Goal: Complete application form: Complete application form

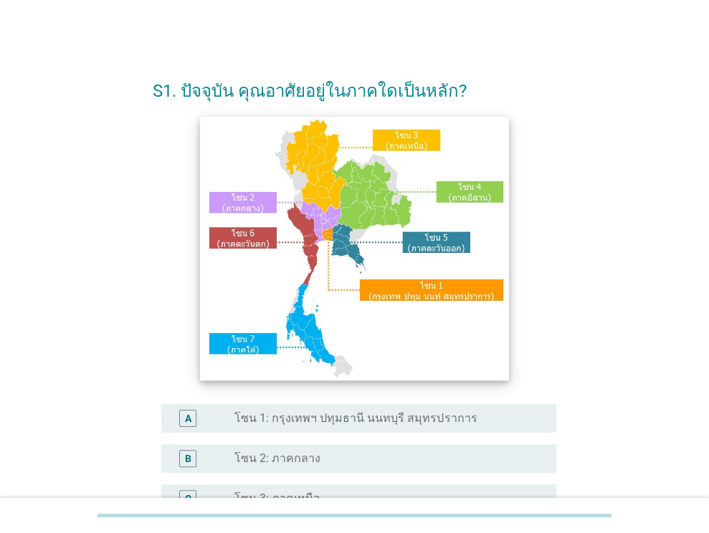
scroll to position [143, 0]
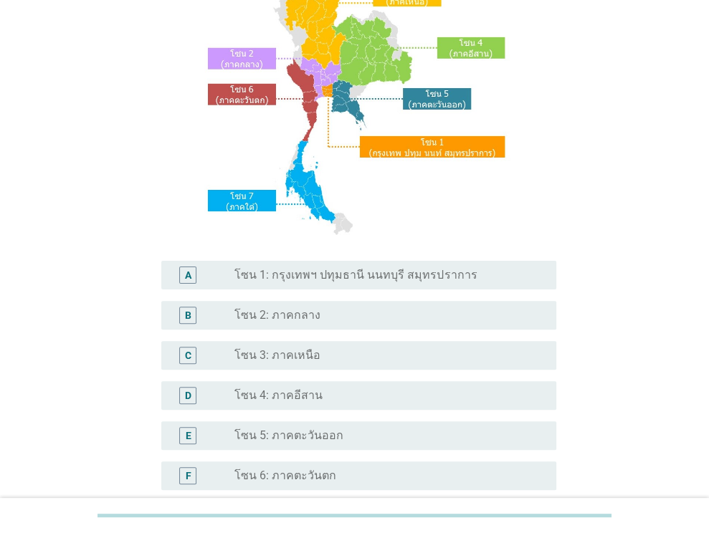
click at [317, 352] on div "radio_button_unchecked โซน 3: ภาคเหนือ" at bounding box center [383, 355] width 299 height 14
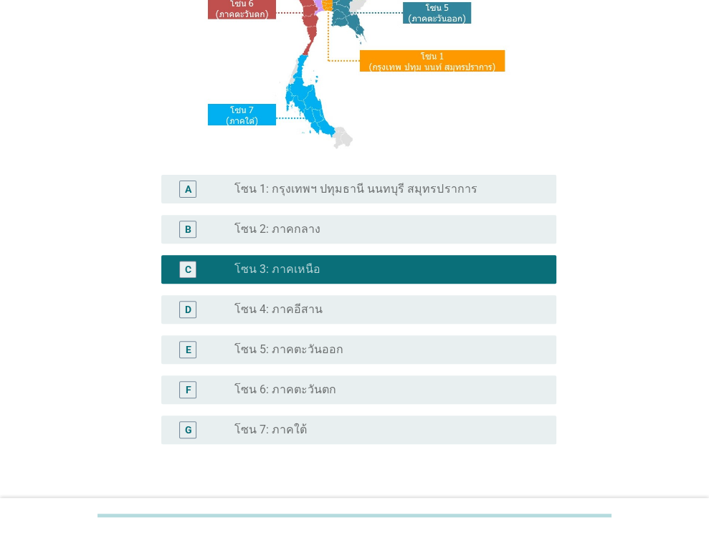
scroll to position [325, 0]
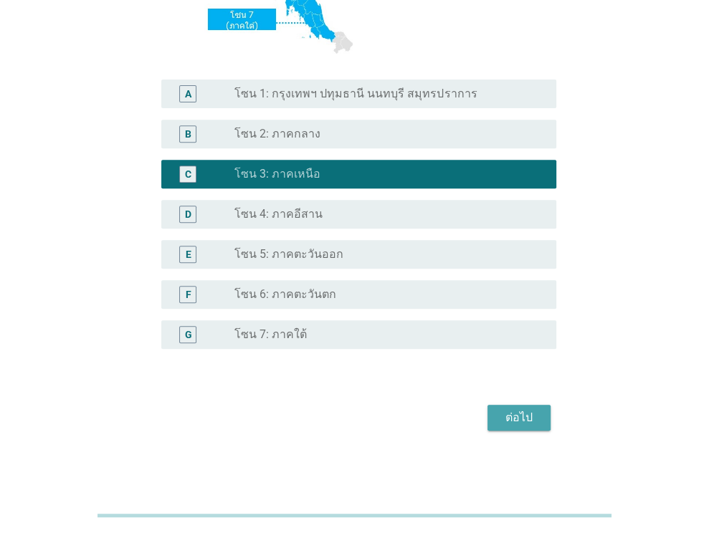
click at [506, 418] on div "ต่อไป" at bounding box center [519, 417] width 40 height 17
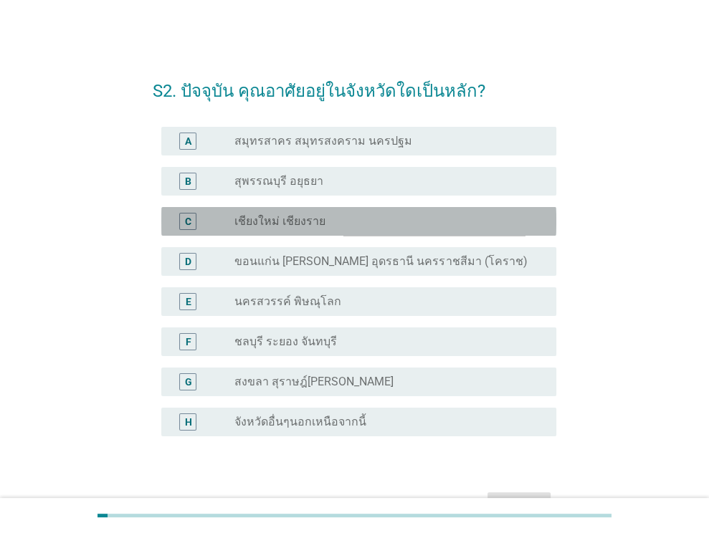
click at [363, 218] on div "radio_button_unchecked เชียงใหม่ เชียงราย" at bounding box center [383, 221] width 299 height 14
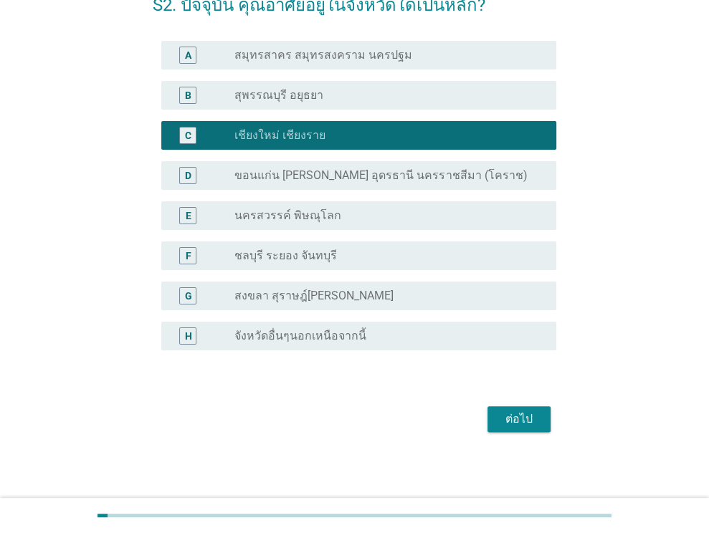
scroll to position [87, 0]
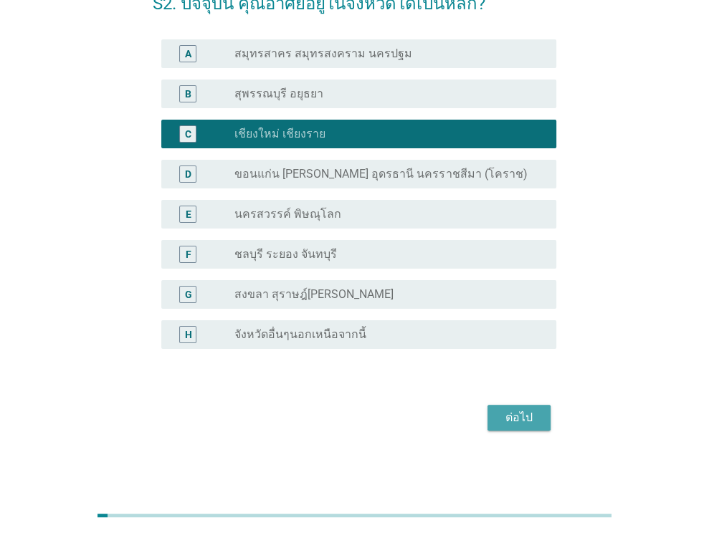
click at [513, 407] on button "ต่อไป" at bounding box center [518, 418] width 63 height 26
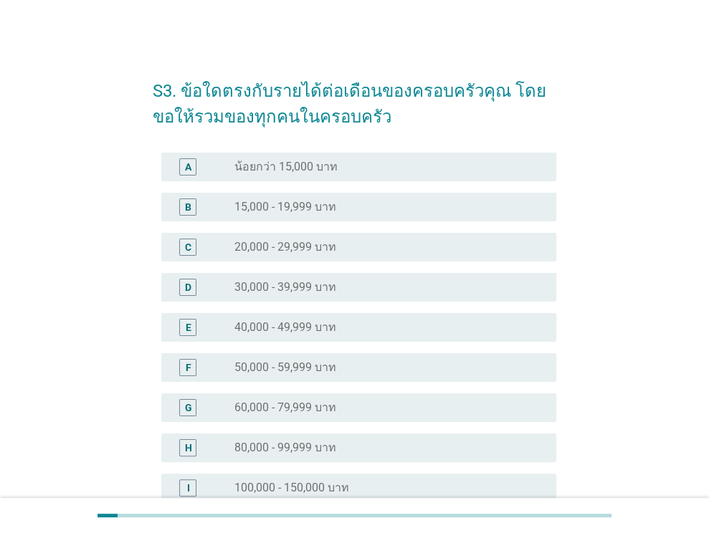
click at [362, 250] on div "radio_button_unchecked 20,000 - 29,999 บาท" at bounding box center [383, 247] width 299 height 14
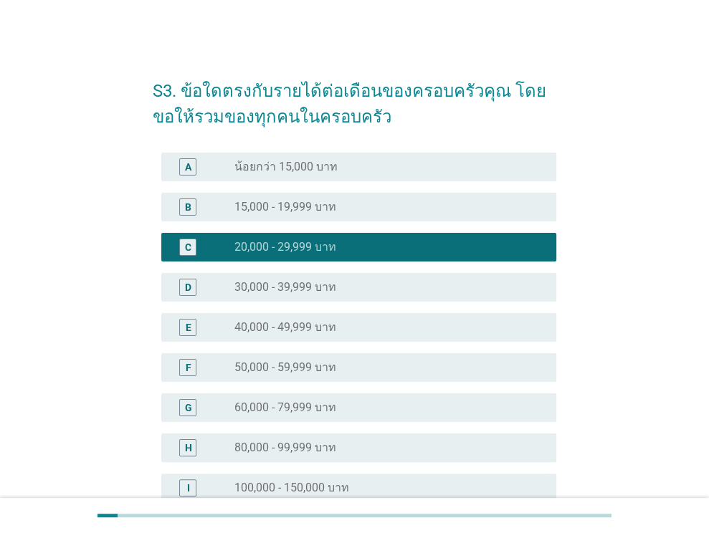
scroll to position [234, 0]
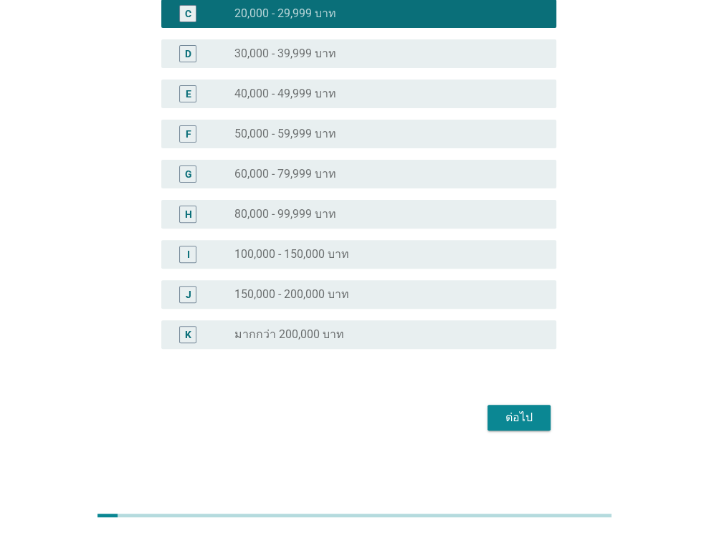
click at [520, 417] on div "ต่อไป" at bounding box center [519, 417] width 40 height 17
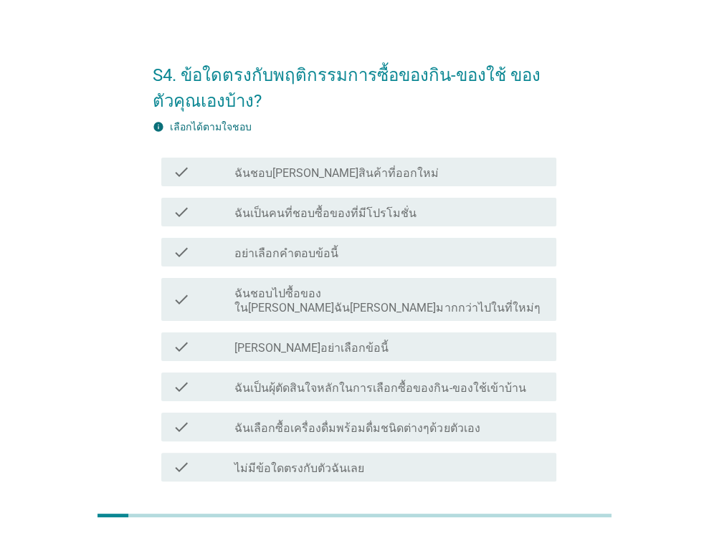
scroll to position [0, 0]
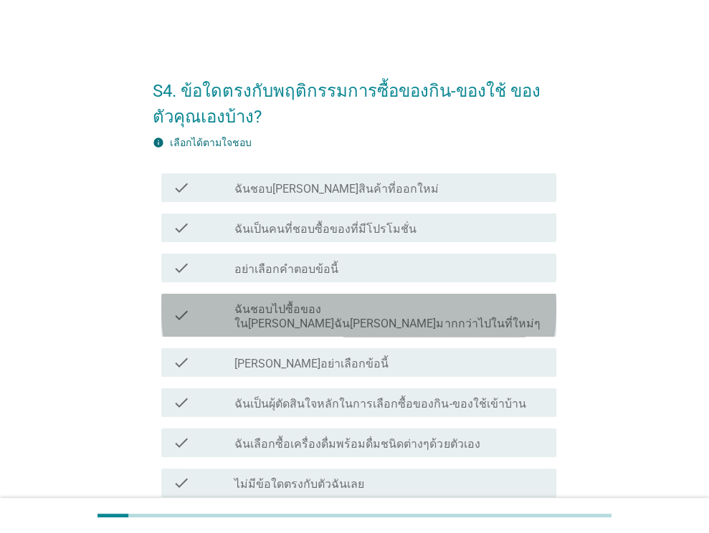
click at [391, 309] on label "ฉันชอบไปซื้อของใน[PERSON_NAME]ฉัน[PERSON_NAME]มากกว่าไปในที่ใหม่ๆ" at bounding box center [389, 317] width 310 height 29
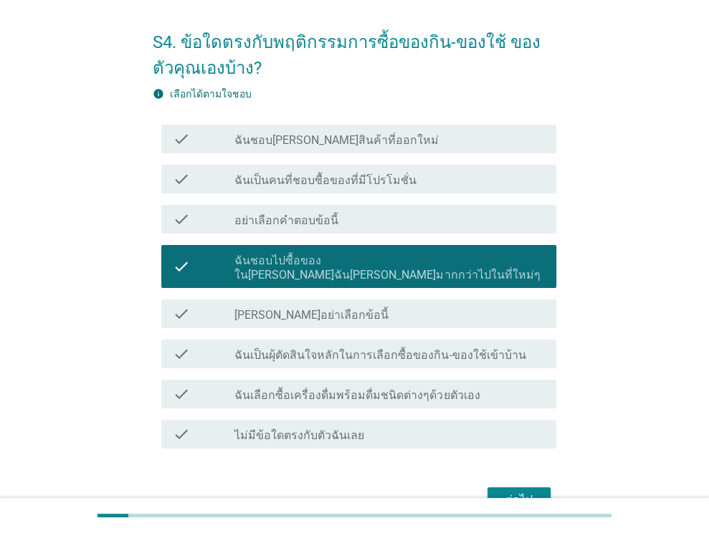
scroll to position [117, 0]
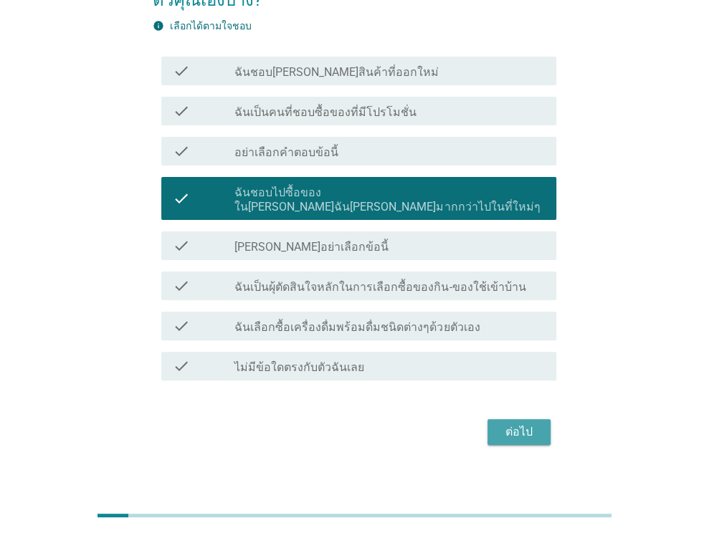
click at [525, 424] on div "ต่อไป" at bounding box center [519, 432] width 40 height 17
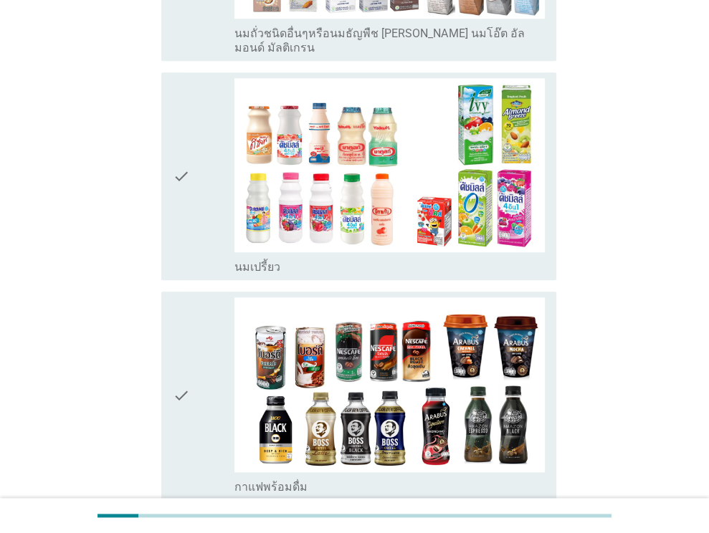
scroll to position [1075, 0]
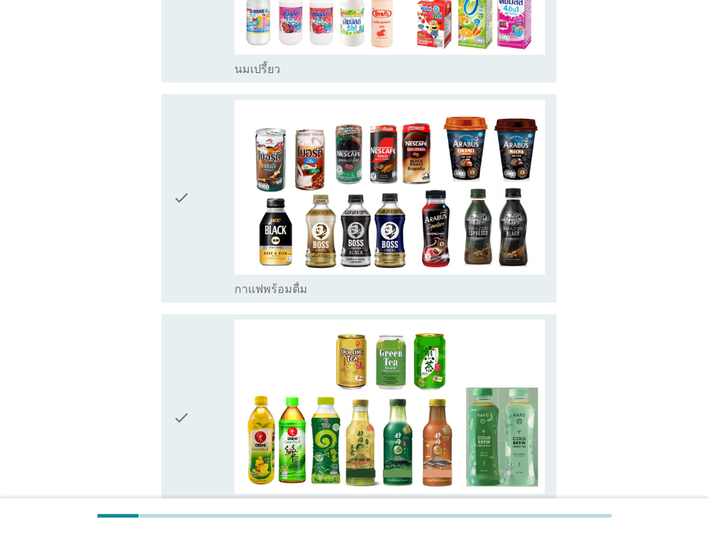
click at [179, 379] on icon "check" at bounding box center [181, 418] width 17 height 196
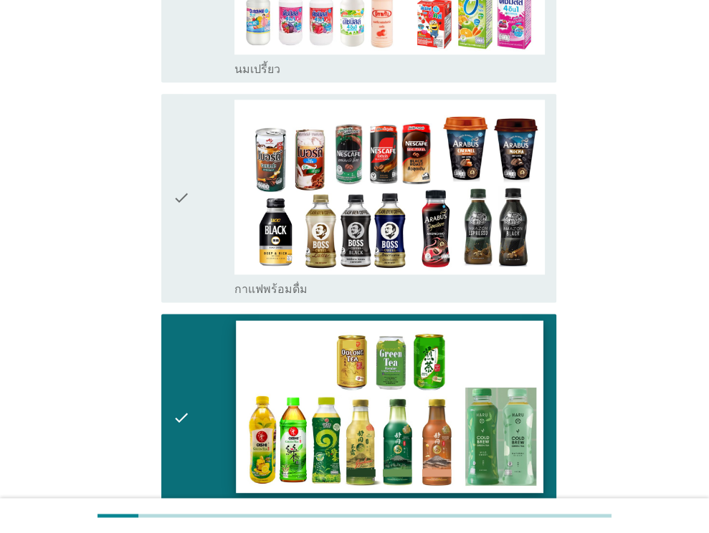
scroll to position [1362, 0]
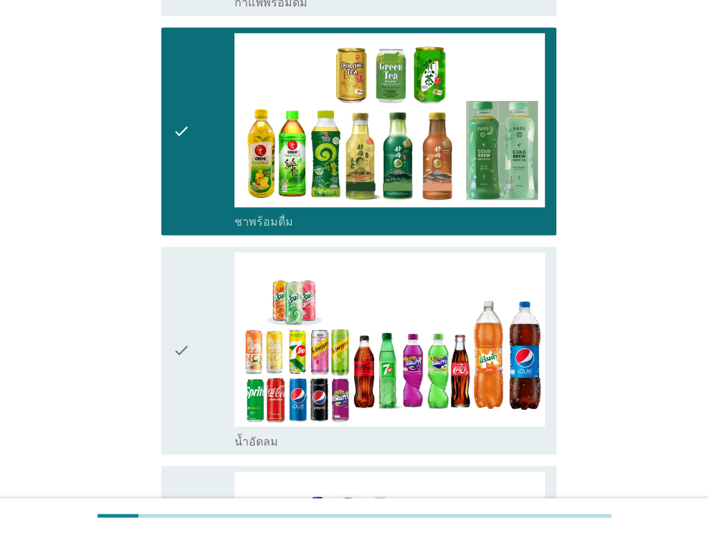
click at [200, 321] on div "check" at bounding box center [204, 350] width 62 height 196
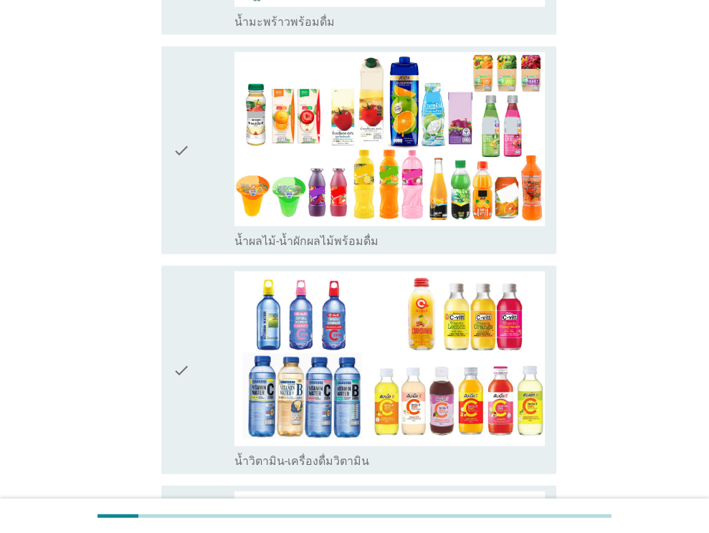
scroll to position [2007, 0]
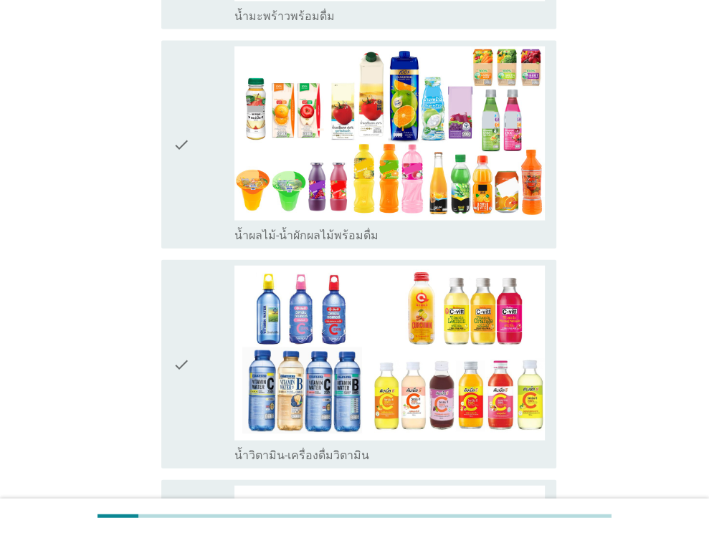
click at [222, 320] on div "check" at bounding box center [204, 364] width 62 height 196
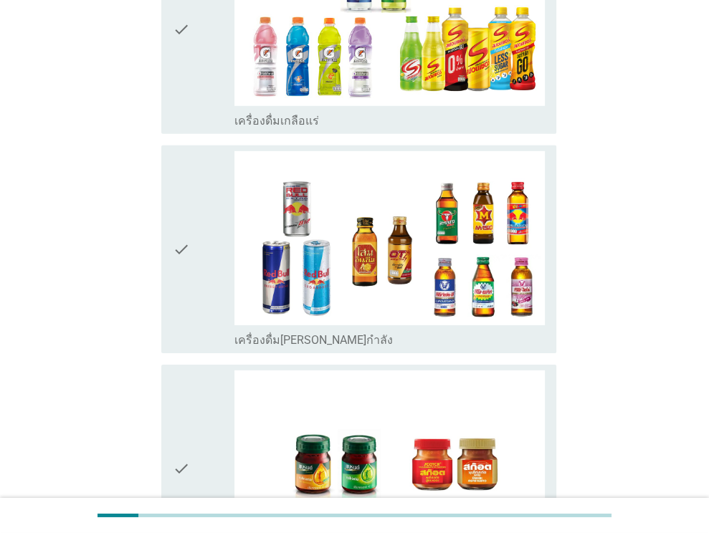
scroll to position [2982, 0]
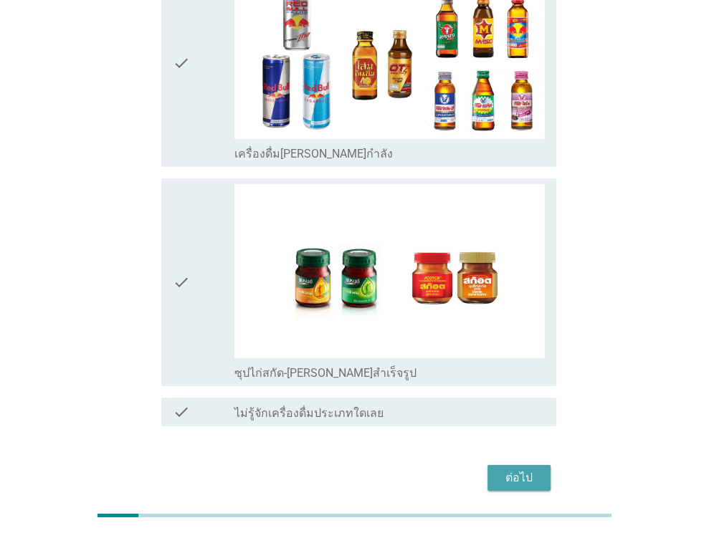
click at [520, 470] on div "ต่อไป" at bounding box center [519, 478] width 40 height 17
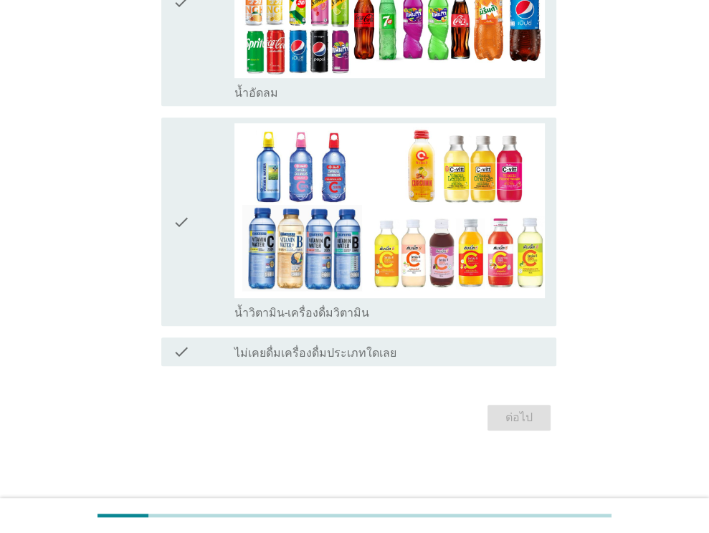
scroll to position [0, 0]
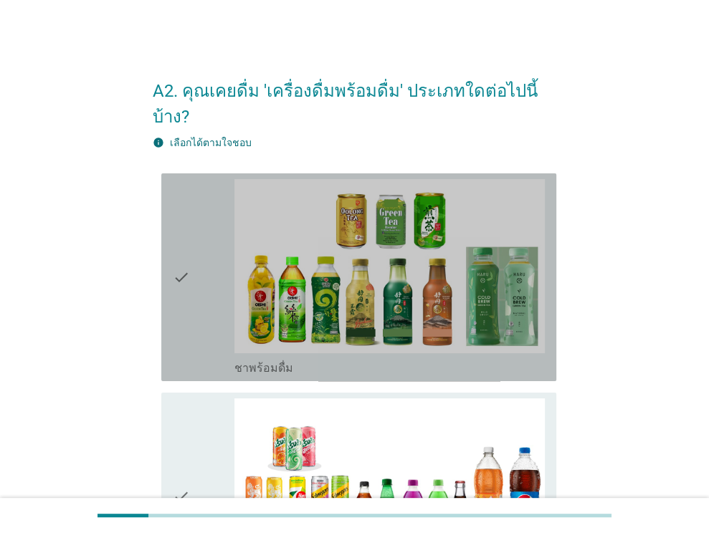
click at [179, 247] on icon "check" at bounding box center [181, 277] width 17 height 196
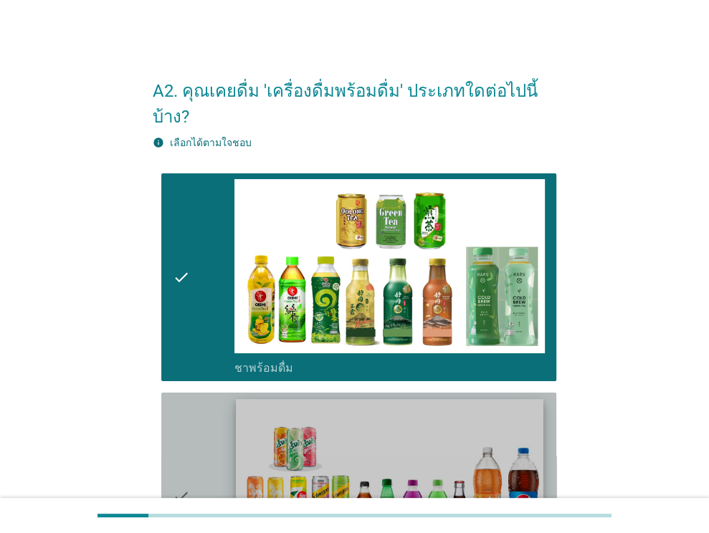
click at [290, 420] on img at bounding box center [390, 485] width 307 height 173
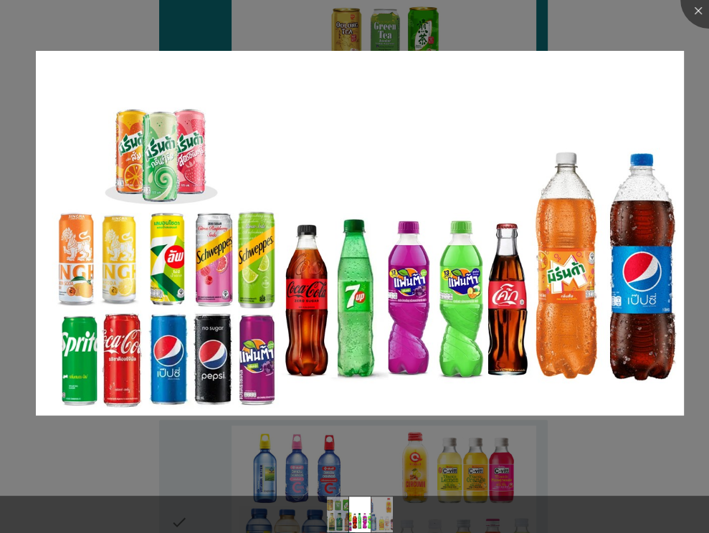
scroll to position [287, 0]
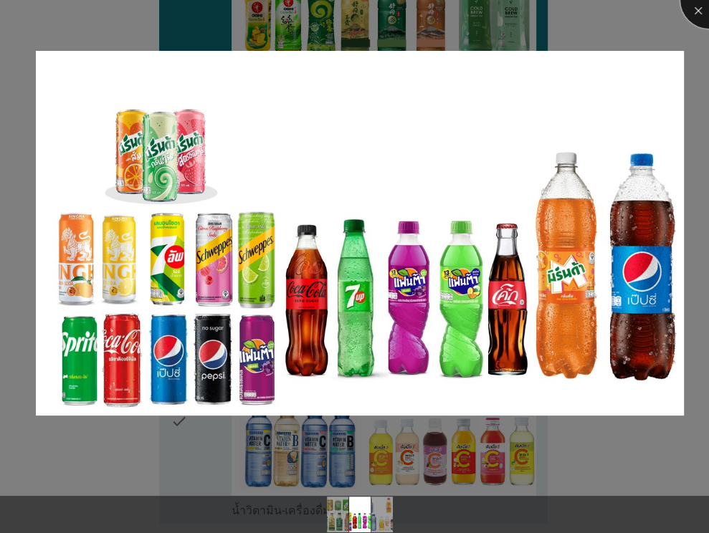
click at [698, 10] on div at bounding box center [708, -1] width 57 height 57
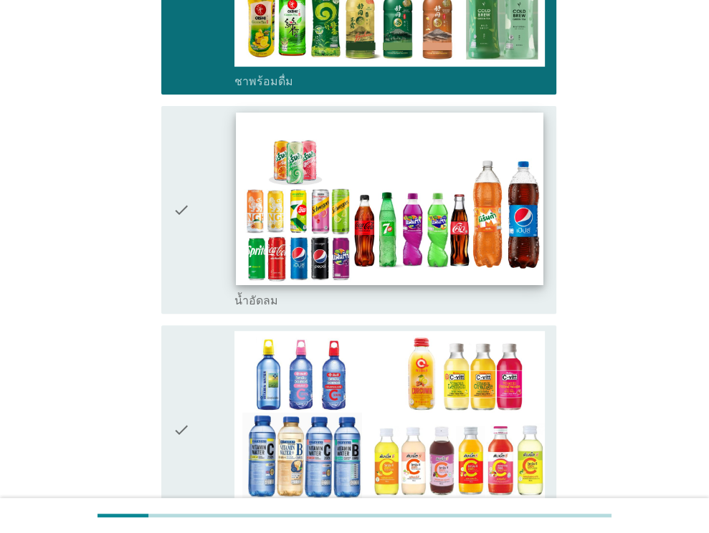
click at [439, 177] on img at bounding box center [390, 199] width 307 height 173
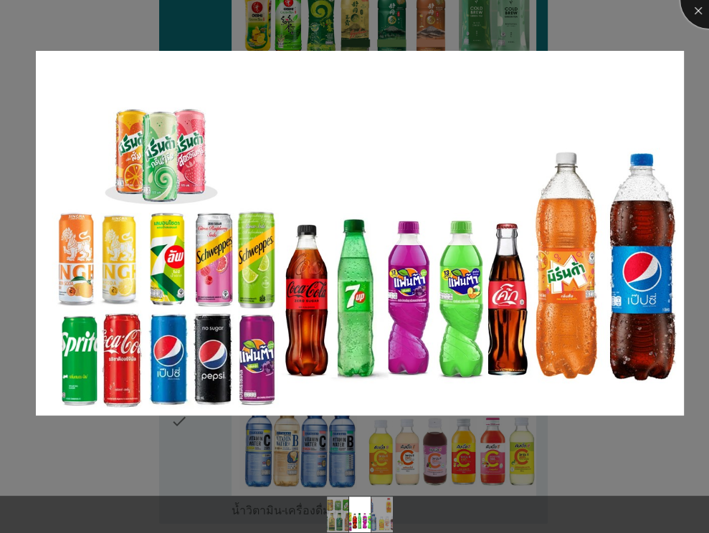
click at [695, 8] on div at bounding box center [708, -1] width 57 height 57
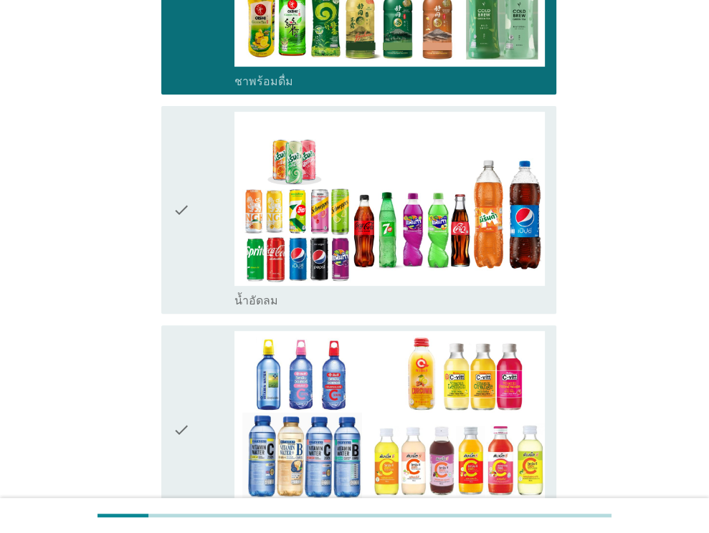
click at [175, 189] on icon "check" at bounding box center [181, 210] width 17 height 196
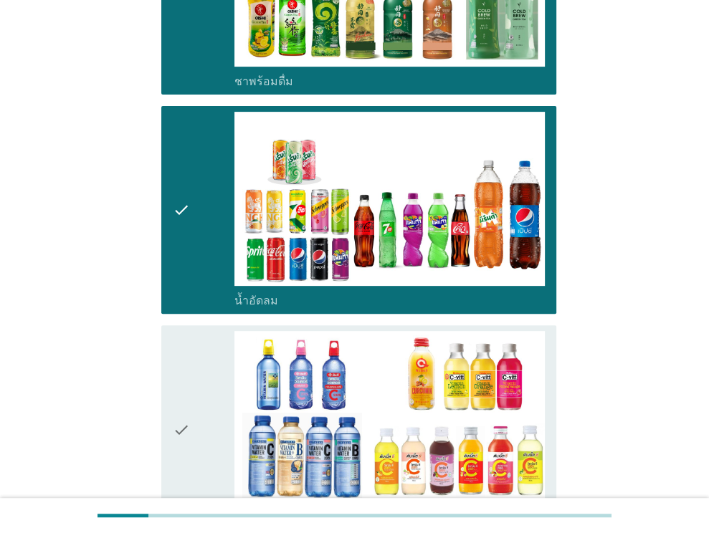
click at [175, 407] on icon "check" at bounding box center [181, 429] width 17 height 196
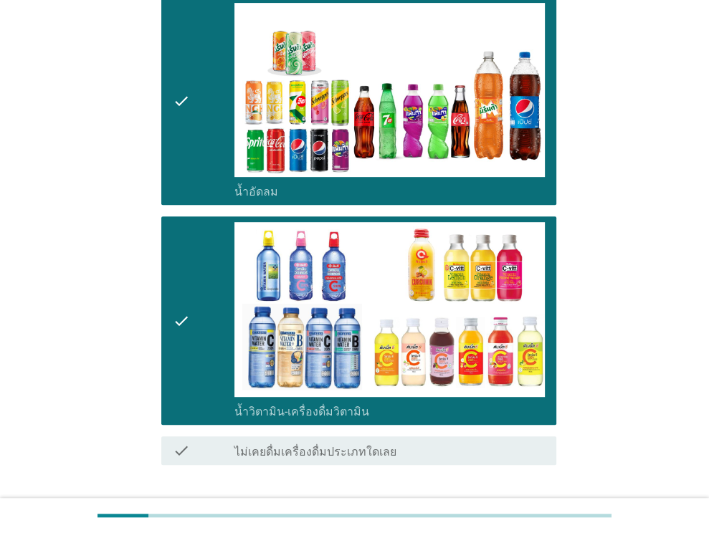
scroll to position [467, 0]
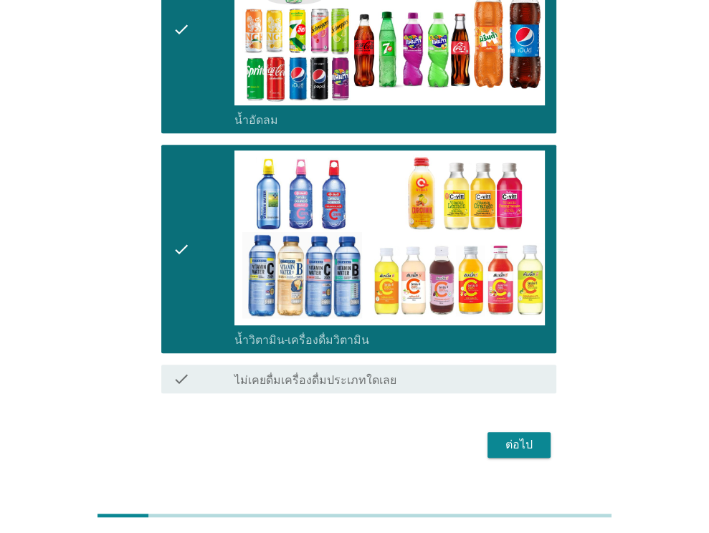
click at [515, 437] on div "ต่อไป" at bounding box center [519, 445] width 40 height 17
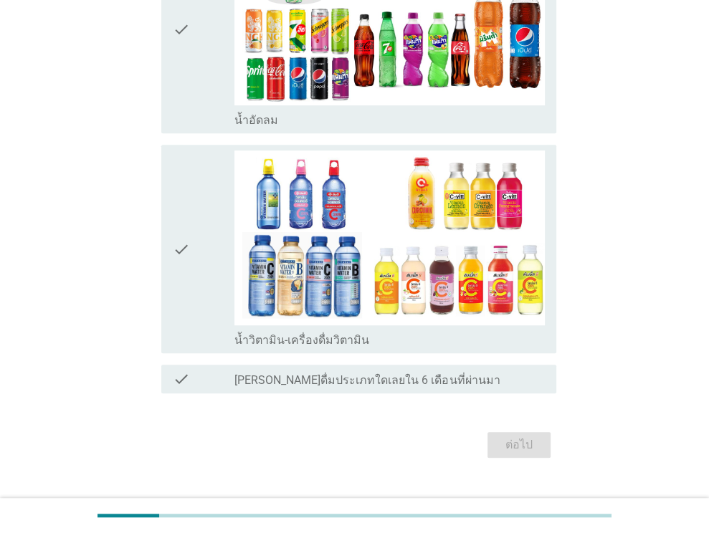
scroll to position [0, 0]
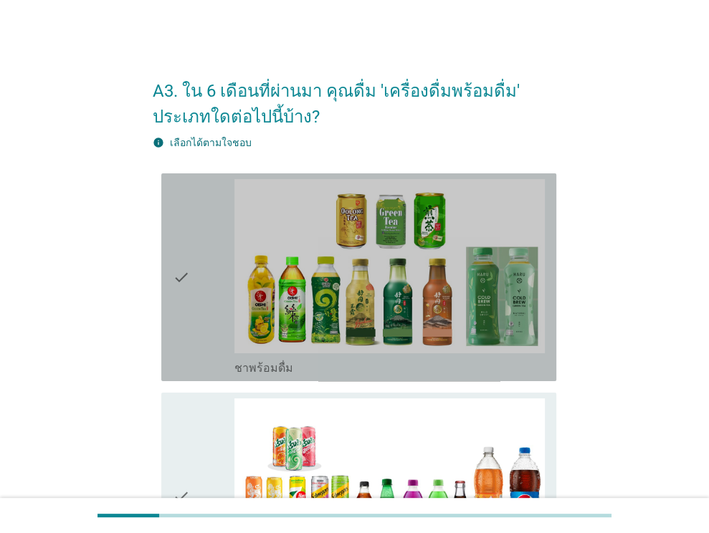
click at [180, 279] on icon "check" at bounding box center [181, 277] width 17 height 196
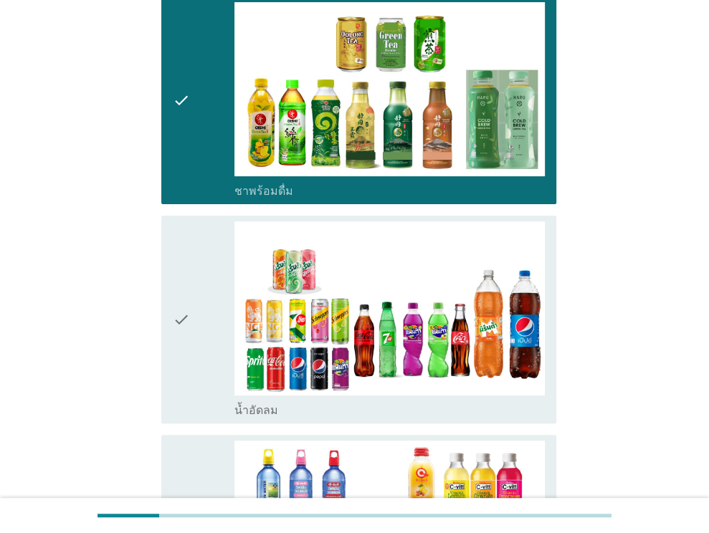
scroll to position [287, 0]
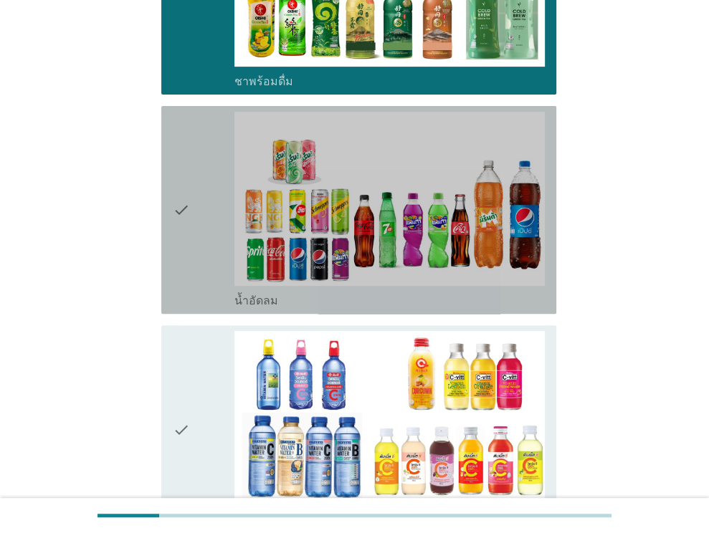
click at [176, 206] on icon "check" at bounding box center [181, 210] width 17 height 196
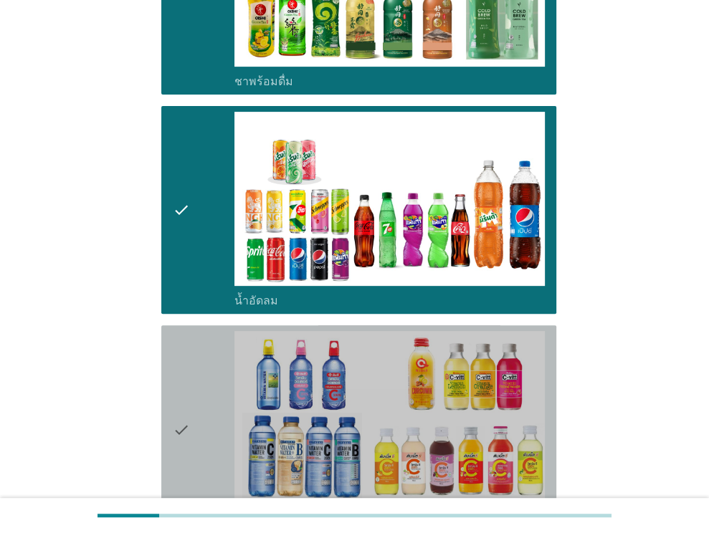
click at [181, 433] on icon "check" at bounding box center [181, 429] width 17 height 196
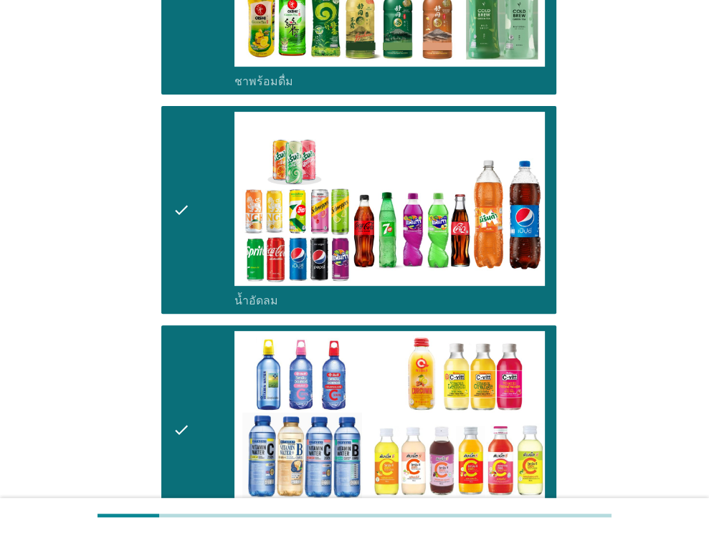
scroll to position [493, 0]
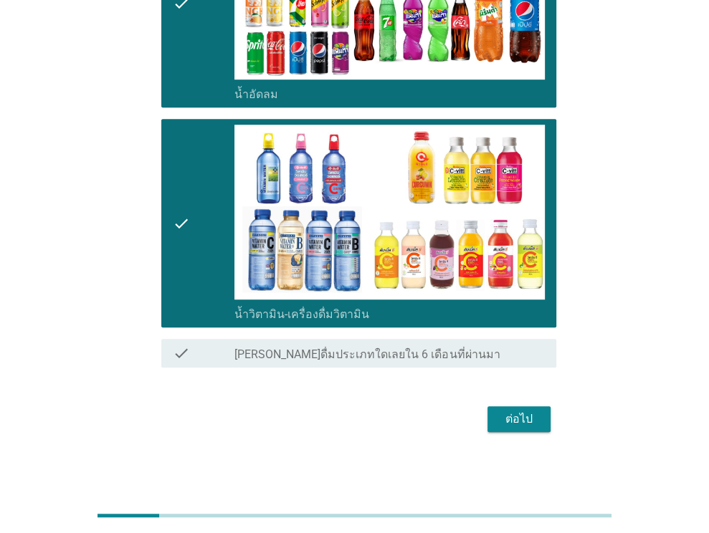
click at [526, 415] on div "ต่อไป" at bounding box center [519, 419] width 40 height 17
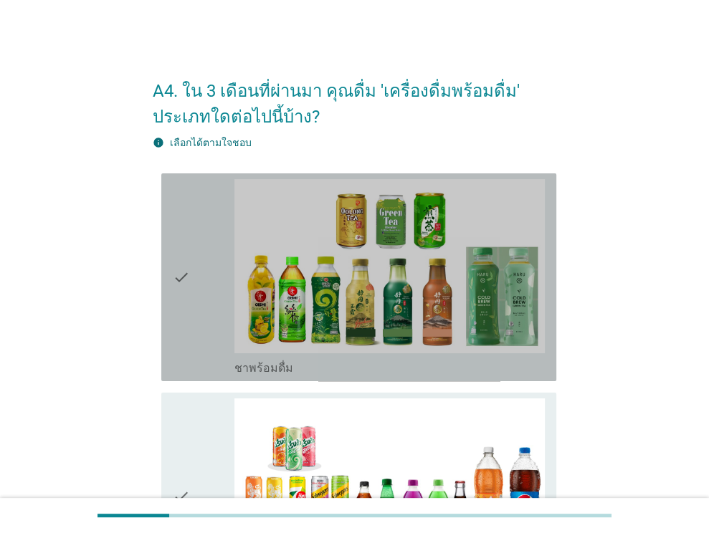
click at [186, 274] on icon "check" at bounding box center [181, 277] width 17 height 196
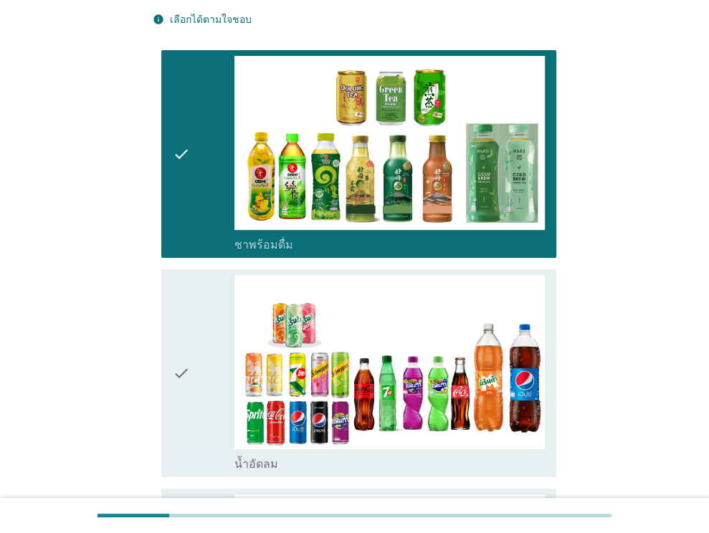
scroll to position [215, 0]
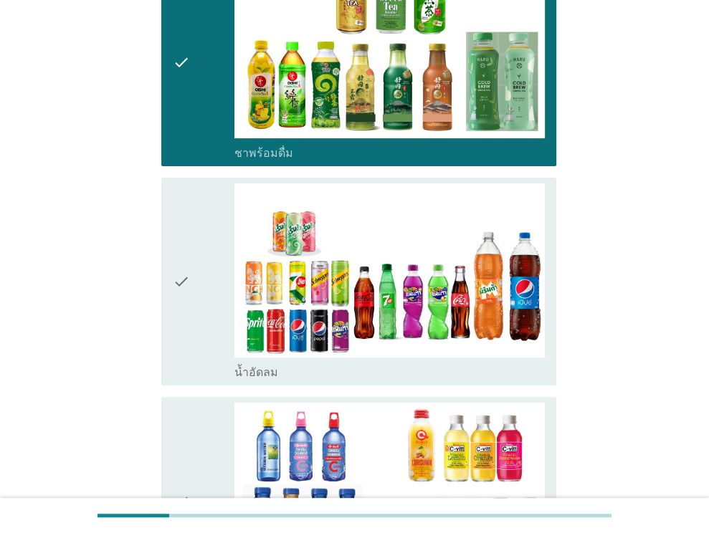
click at [189, 275] on icon "check" at bounding box center [181, 282] width 17 height 196
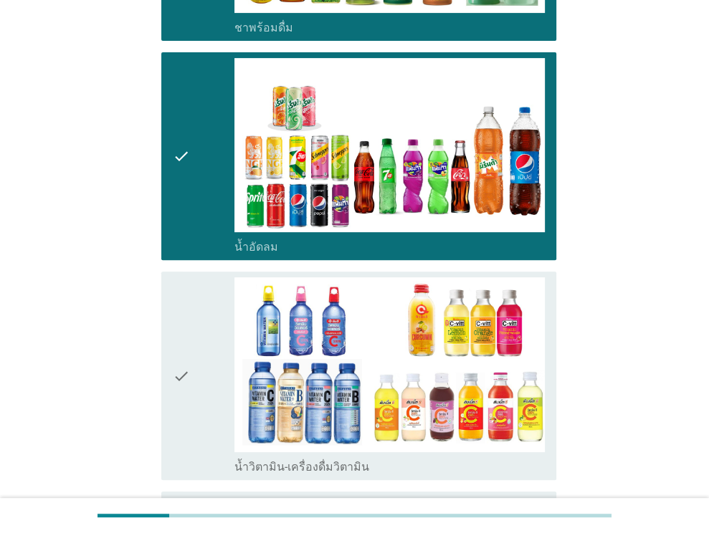
scroll to position [493, 0]
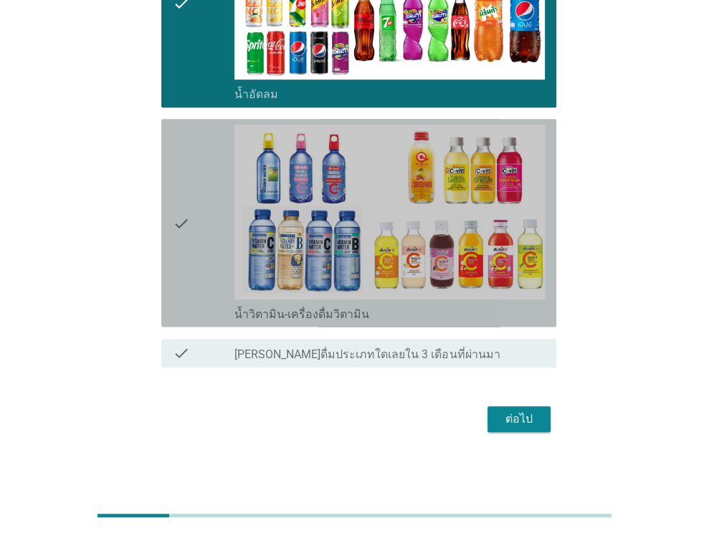
click at [186, 229] on icon "check" at bounding box center [181, 223] width 17 height 196
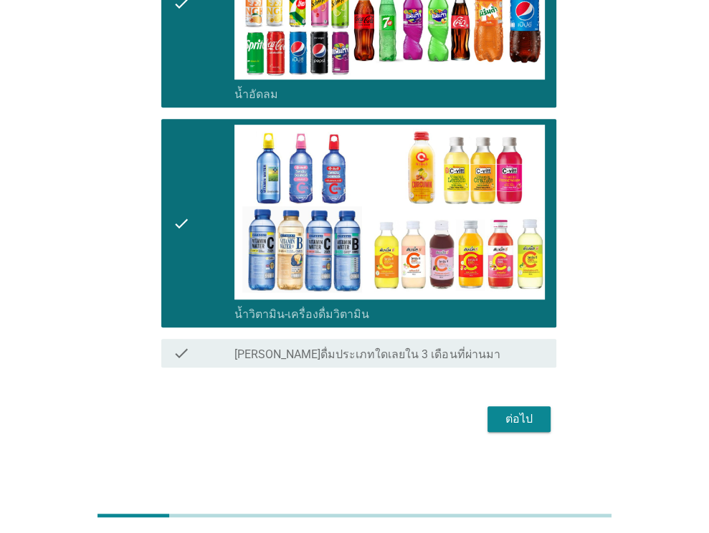
click at [519, 412] on div "ต่อไป" at bounding box center [519, 419] width 40 height 17
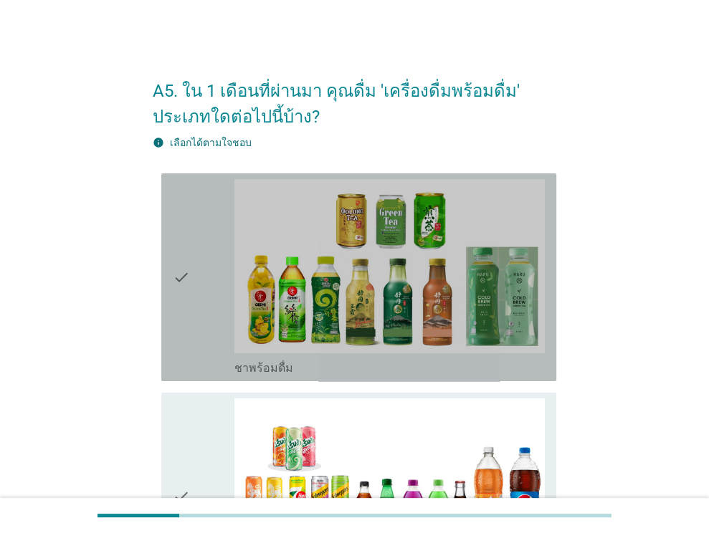
click at [190, 272] on div "check" at bounding box center [204, 277] width 62 height 196
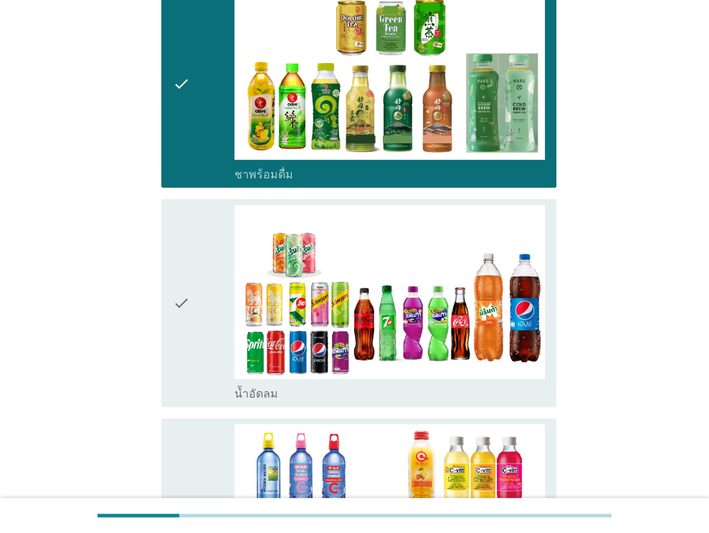
scroll to position [287, 0]
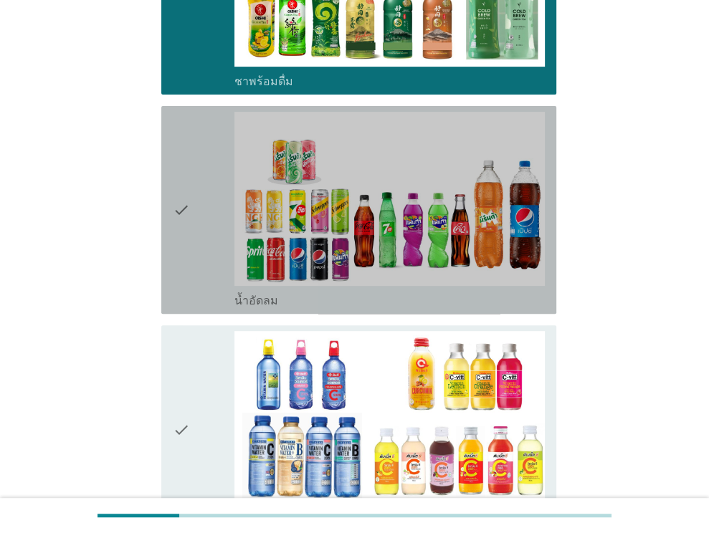
click at [185, 219] on icon "check" at bounding box center [181, 210] width 17 height 196
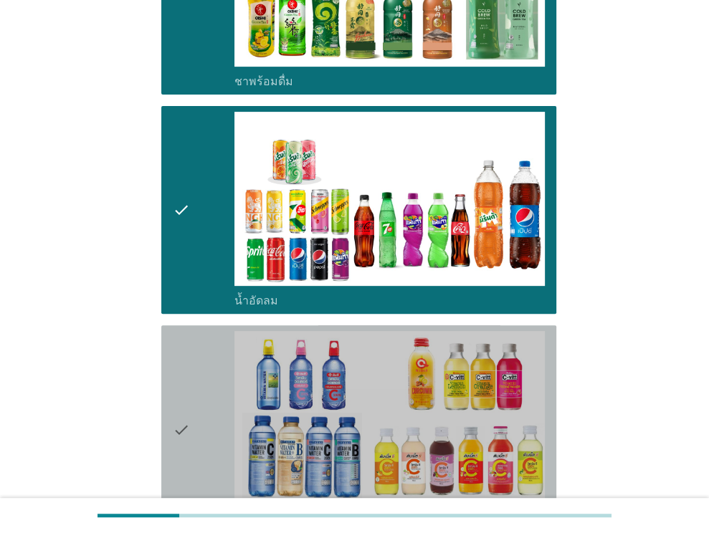
click at [180, 424] on icon "check" at bounding box center [181, 429] width 17 height 196
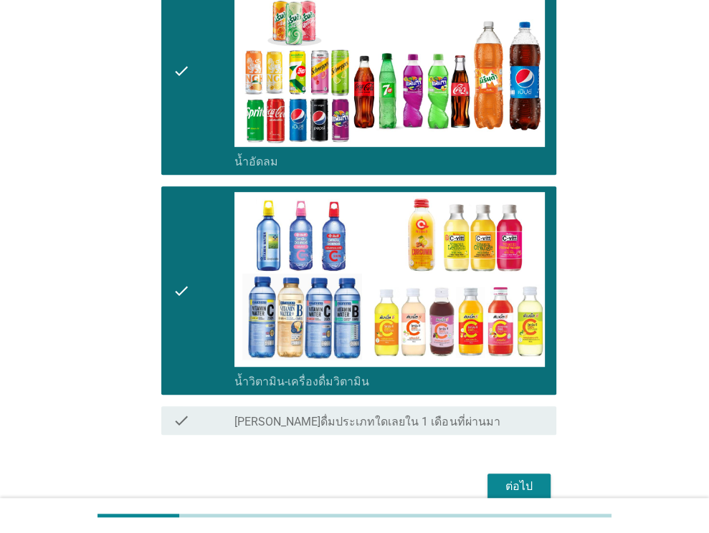
scroll to position [493, 0]
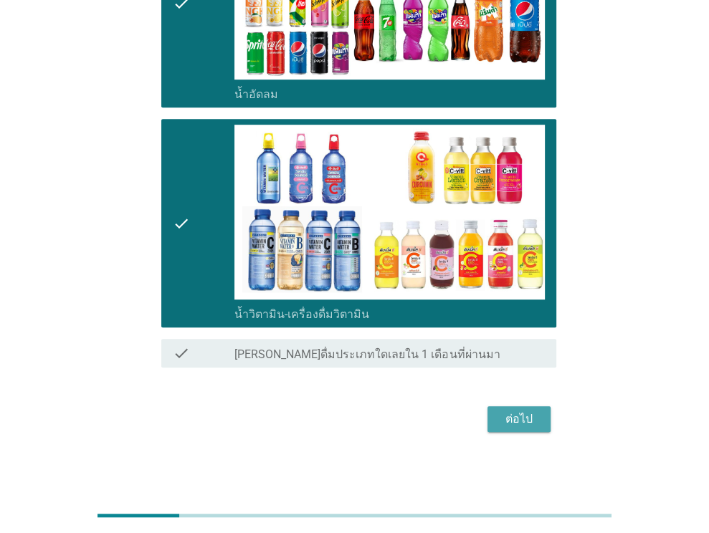
click at [513, 417] on div "ต่อไป" at bounding box center [519, 419] width 40 height 17
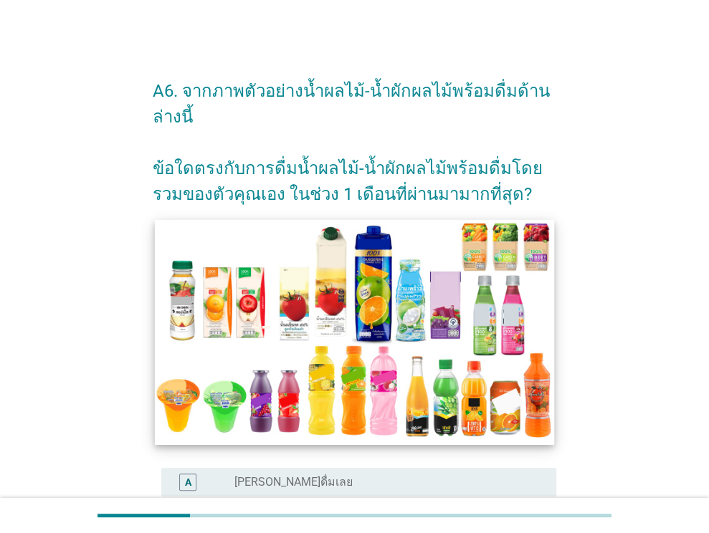
scroll to position [287, 0]
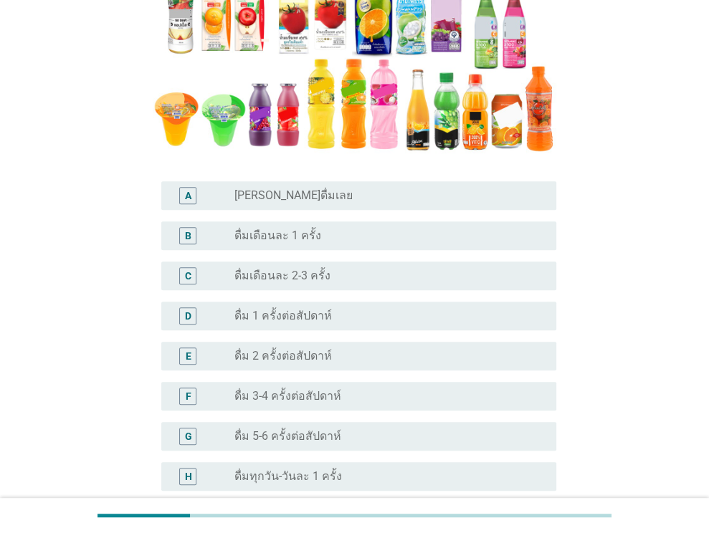
click at [290, 355] on label "ดื่ม 2 ครั้งต่อสัปดาห์" at bounding box center [282, 356] width 97 height 14
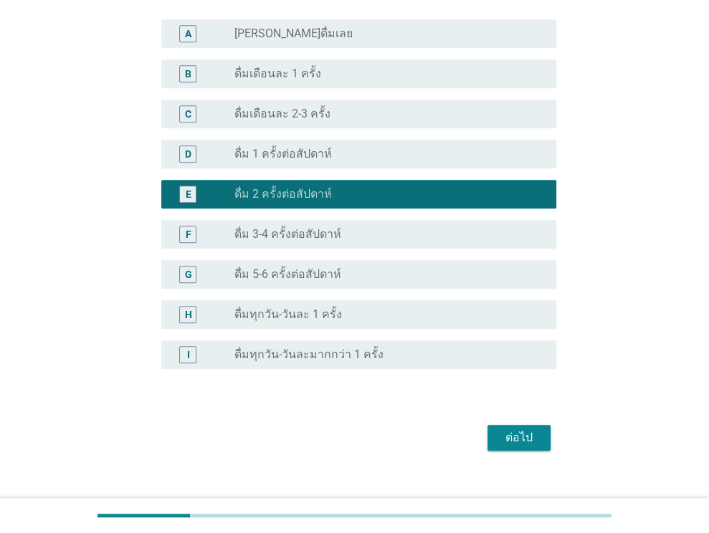
scroll to position [470, 0]
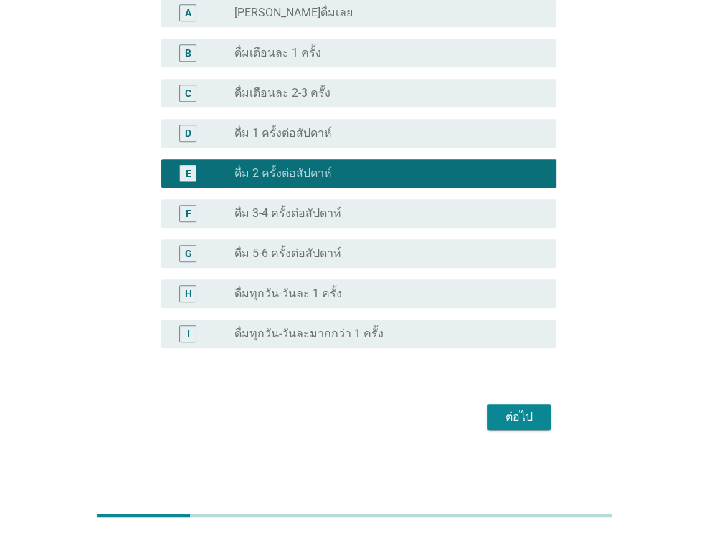
click at [537, 407] on button "ต่อไป" at bounding box center [518, 417] width 63 height 26
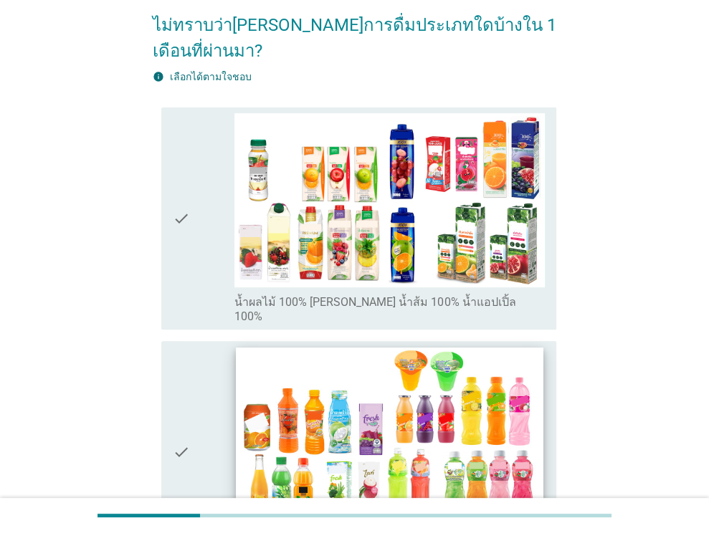
scroll to position [430, 0]
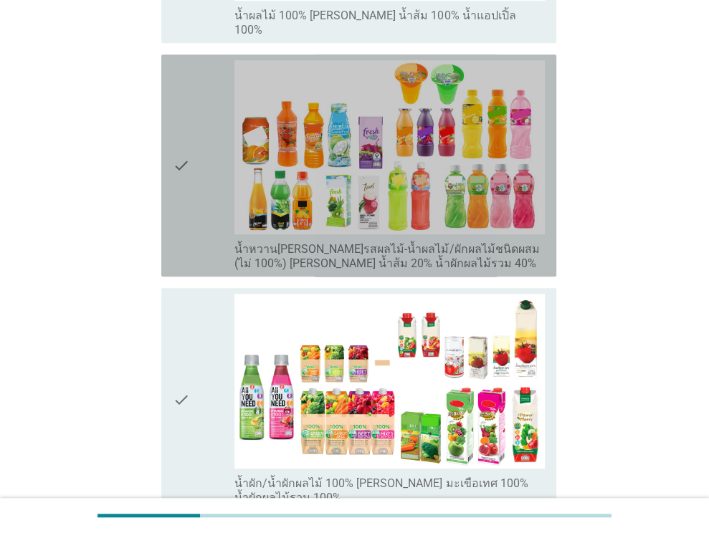
click at [177, 117] on icon "check" at bounding box center [181, 165] width 17 height 211
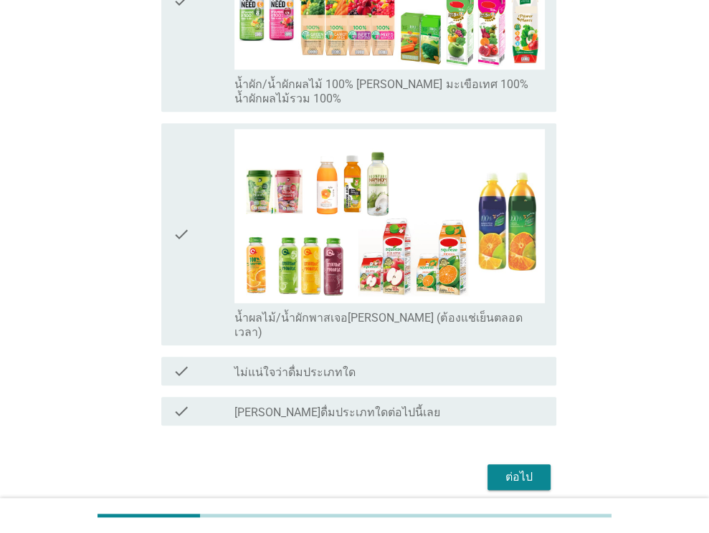
scroll to position [833, 0]
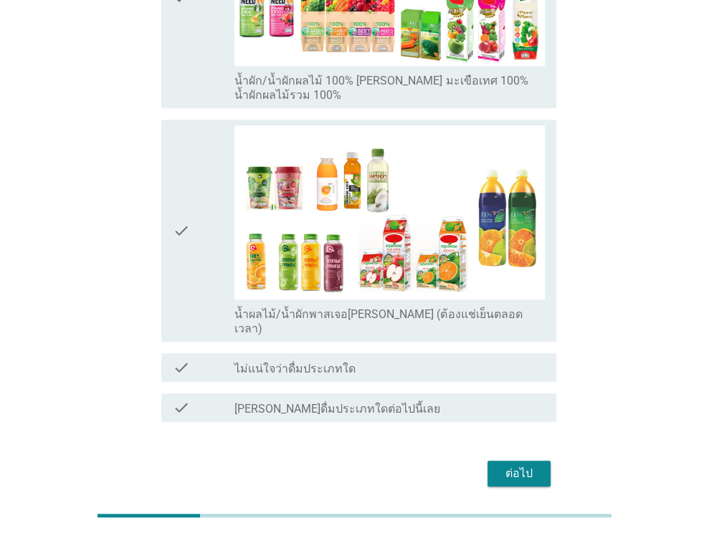
click at [515, 465] on div "ต่อไป" at bounding box center [519, 473] width 40 height 17
